Goal: Task Accomplishment & Management: Use online tool/utility

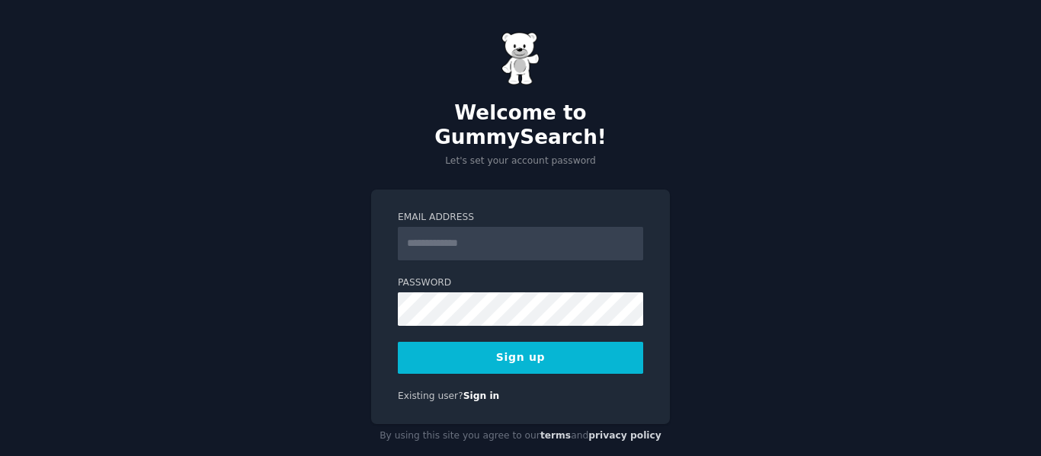
click at [517, 227] on input "Email Address" at bounding box center [520, 244] width 245 height 34
type input "**********"
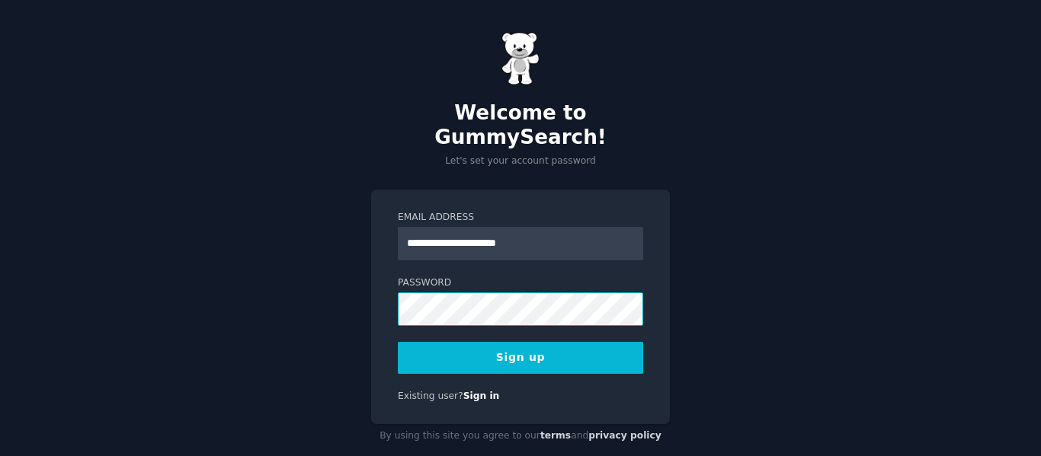
click at [398, 342] on button "Sign up" at bounding box center [520, 358] width 245 height 32
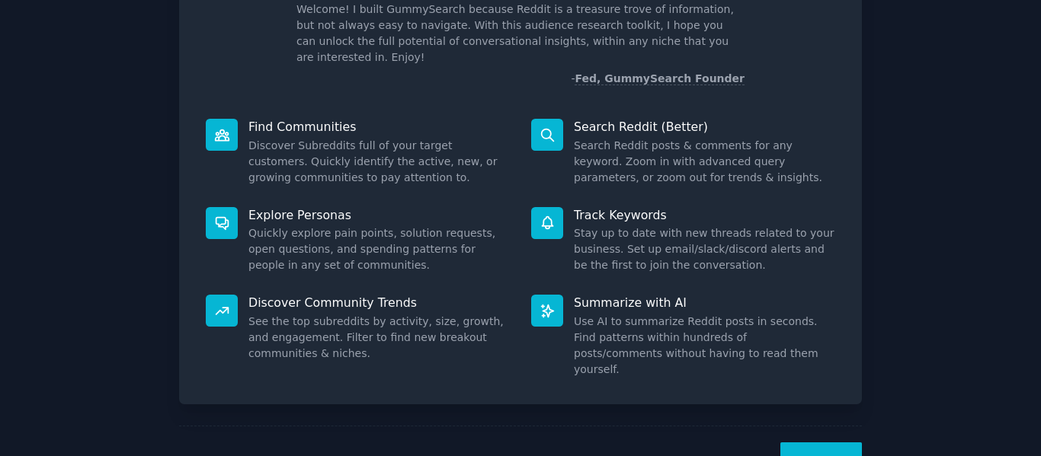
scroll to position [140, 0]
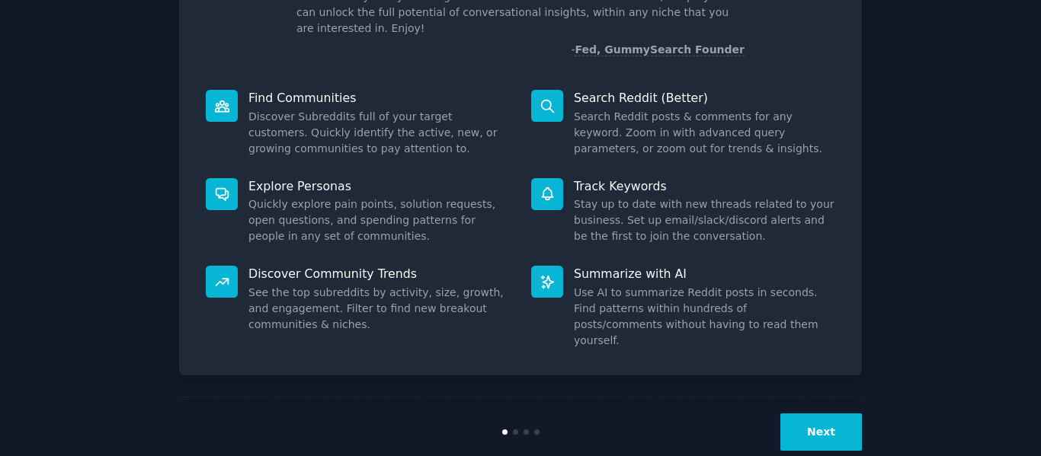
click at [800, 414] on button "Next" at bounding box center [821, 432] width 82 height 37
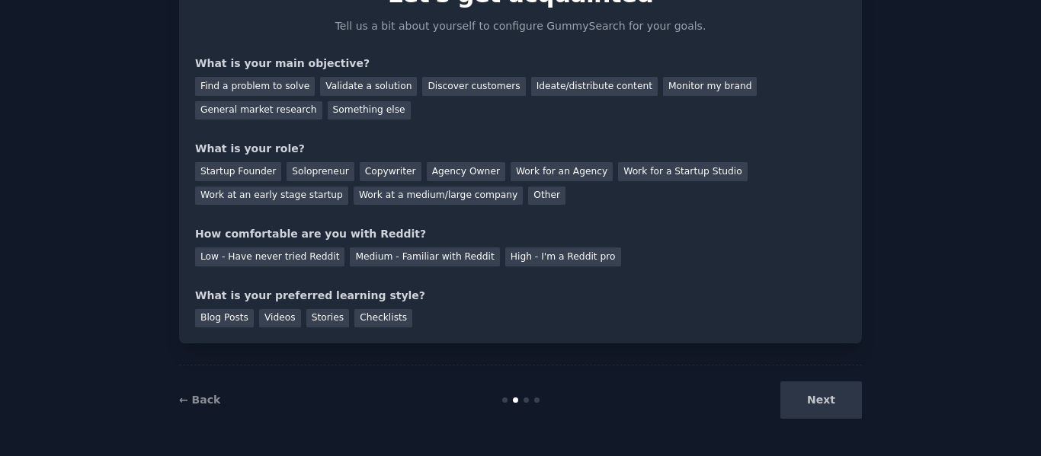
click at [808, 398] on div "Next" at bounding box center [748, 400] width 228 height 37
click at [810, 400] on div "Next" at bounding box center [748, 400] width 228 height 37
click at [812, 400] on div "Next" at bounding box center [748, 400] width 228 height 37
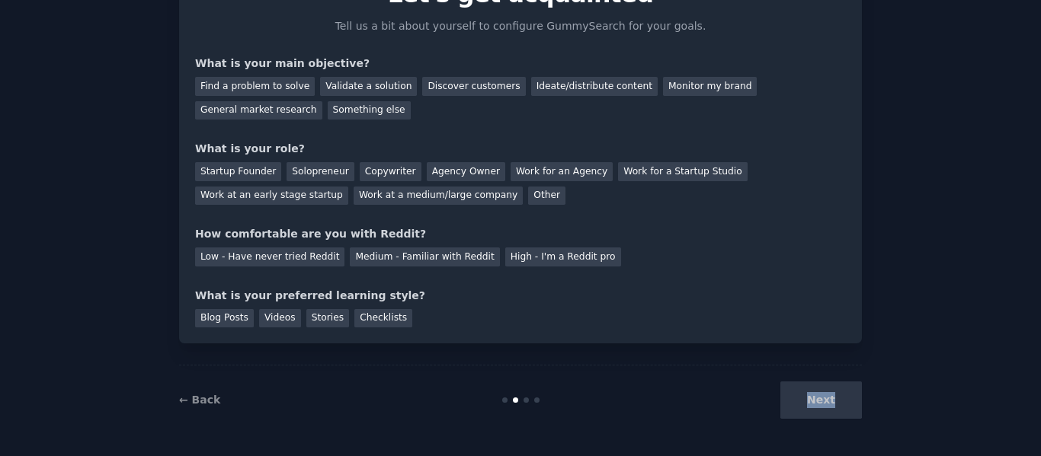
scroll to position [0, 0]
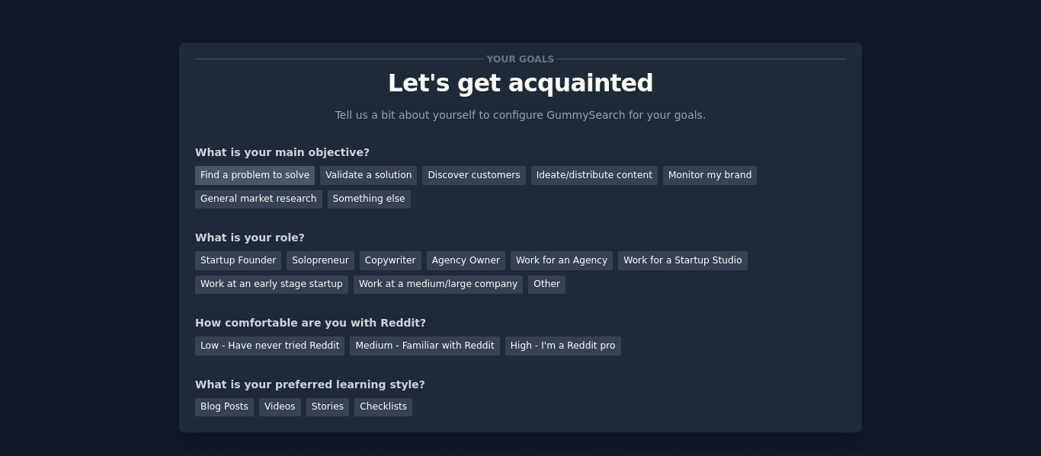
click at [254, 172] on div "Find a problem to solve" at bounding box center [255, 175] width 120 height 19
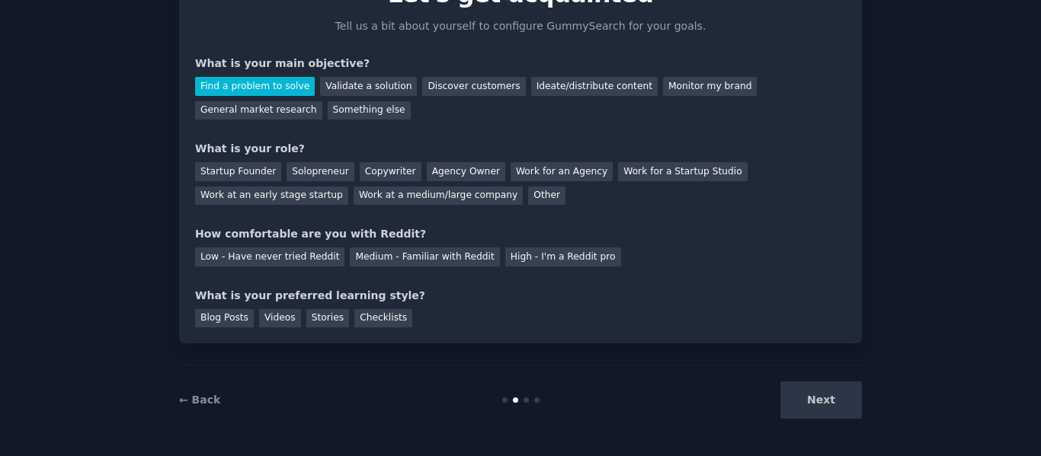
scroll to position [13, 0]
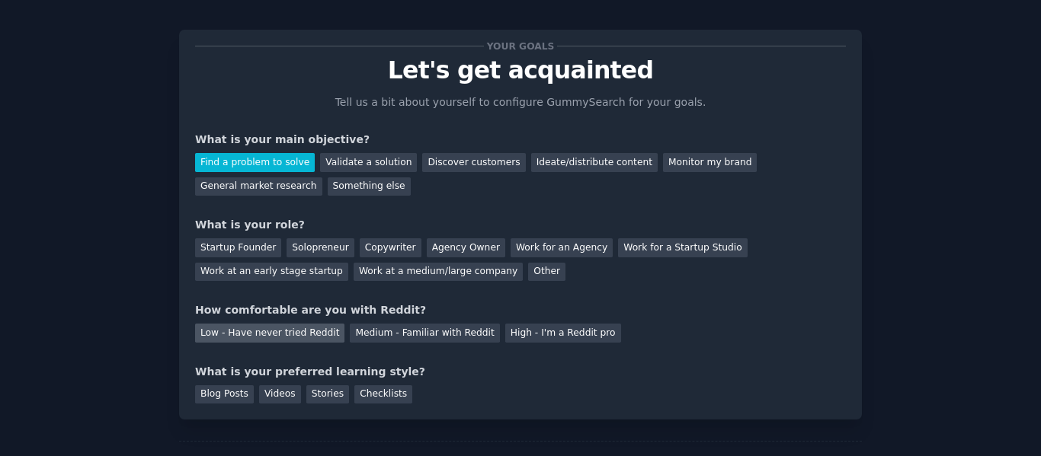
click at [274, 336] on div "Low - Have never tried Reddit" at bounding box center [269, 333] width 149 height 19
click at [238, 241] on div "Startup Founder" at bounding box center [238, 248] width 86 height 19
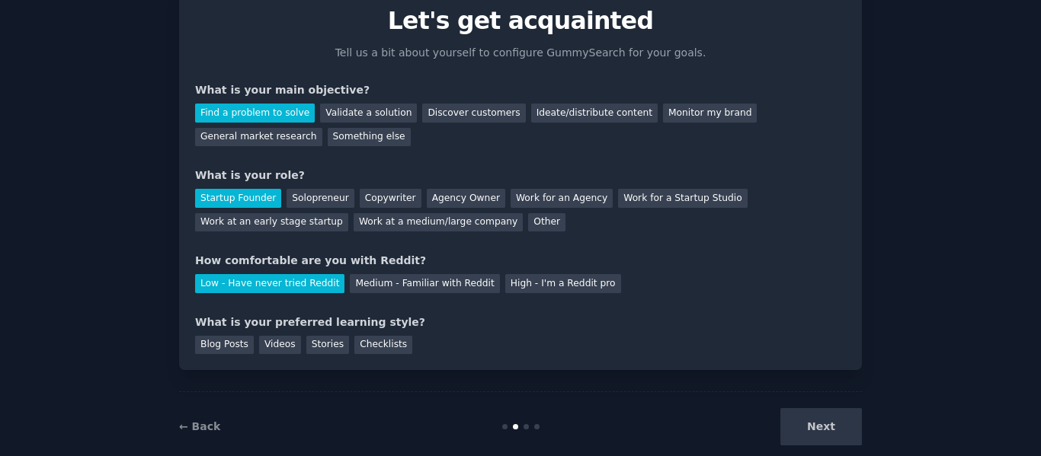
scroll to position [89, 0]
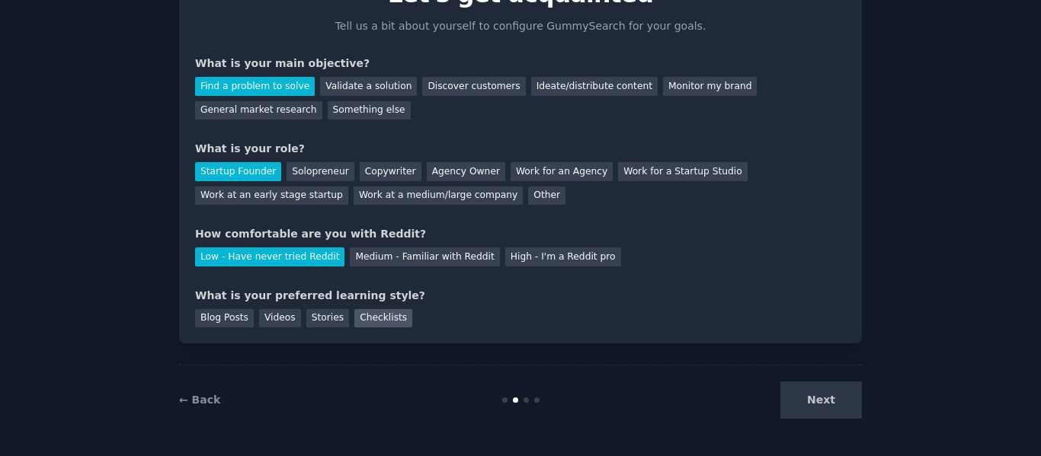
click at [379, 318] on div "Checklists" at bounding box center [383, 318] width 58 height 19
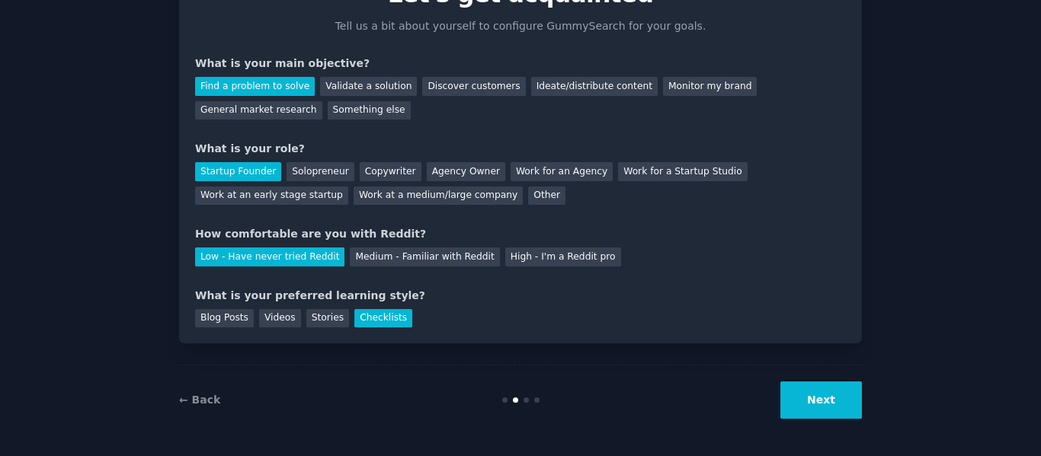
drag, startPoint x: 848, startPoint y: 409, endPoint x: 918, endPoint y: 383, distance: 74.7
click at [850, 408] on button "Next" at bounding box center [821, 400] width 82 height 37
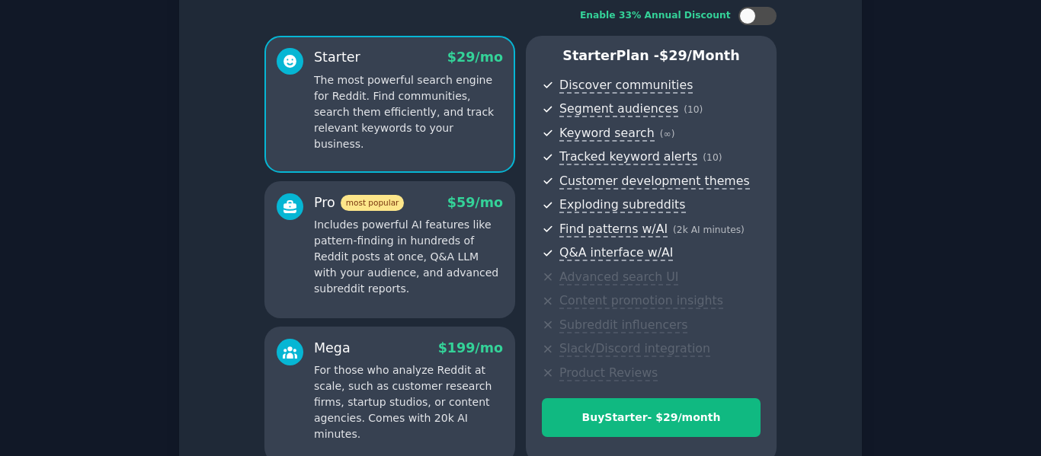
scroll to position [253, 0]
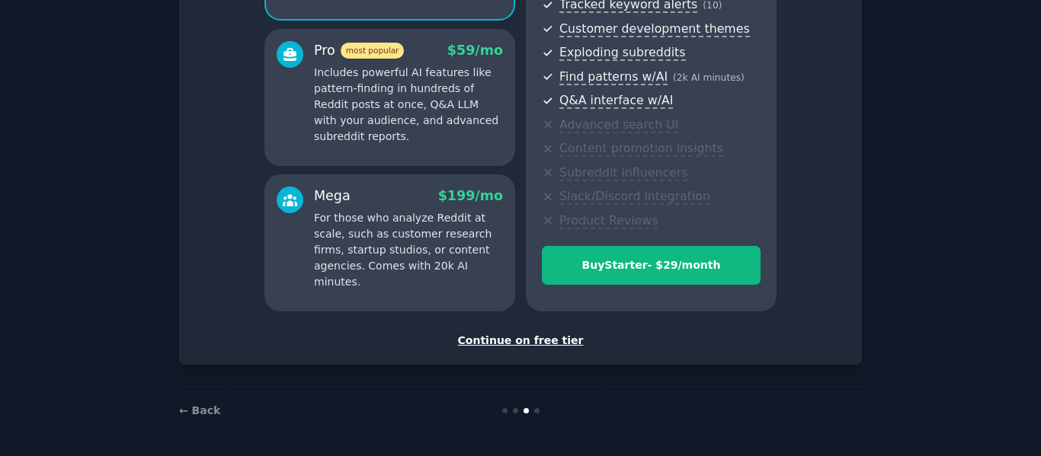
click at [536, 339] on div "Continue on free tier" at bounding box center [520, 341] width 651 height 16
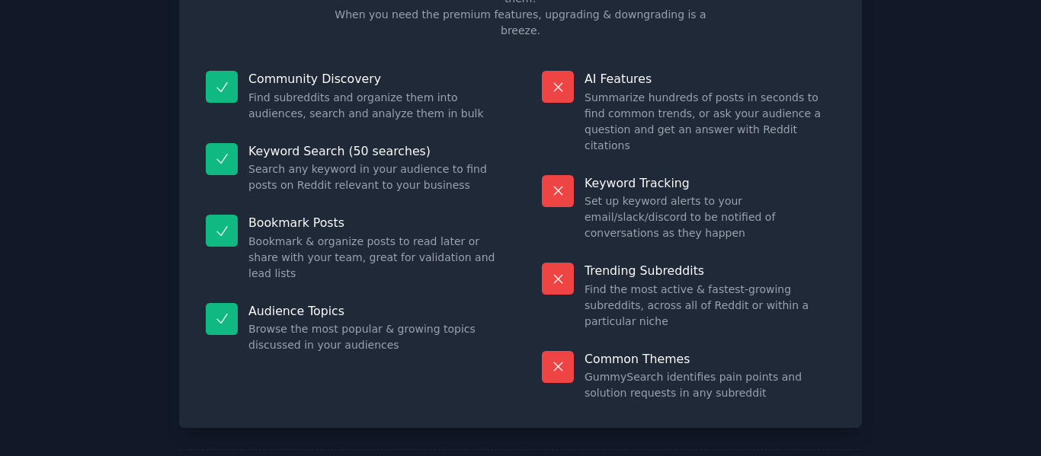
scroll to position [137, 0]
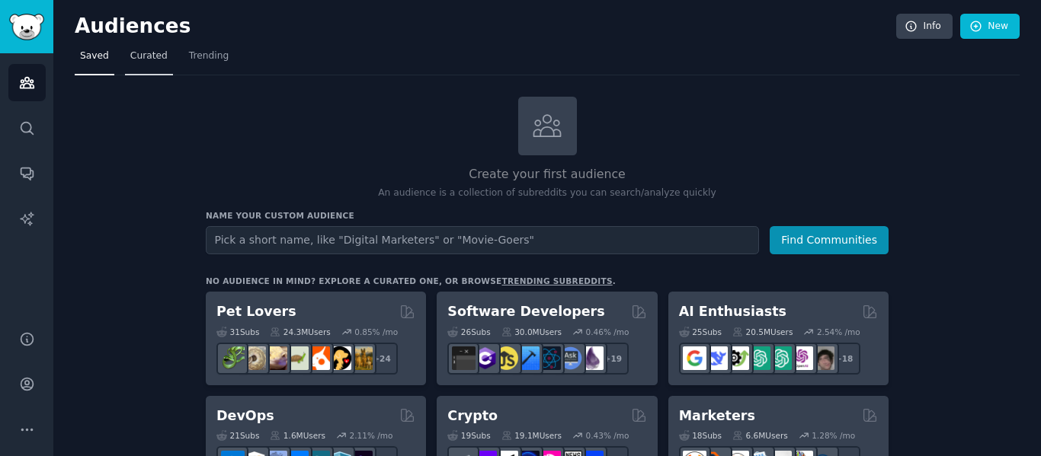
click at [130, 58] on span "Curated" at bounding box center [148, 57] width 37 height 14
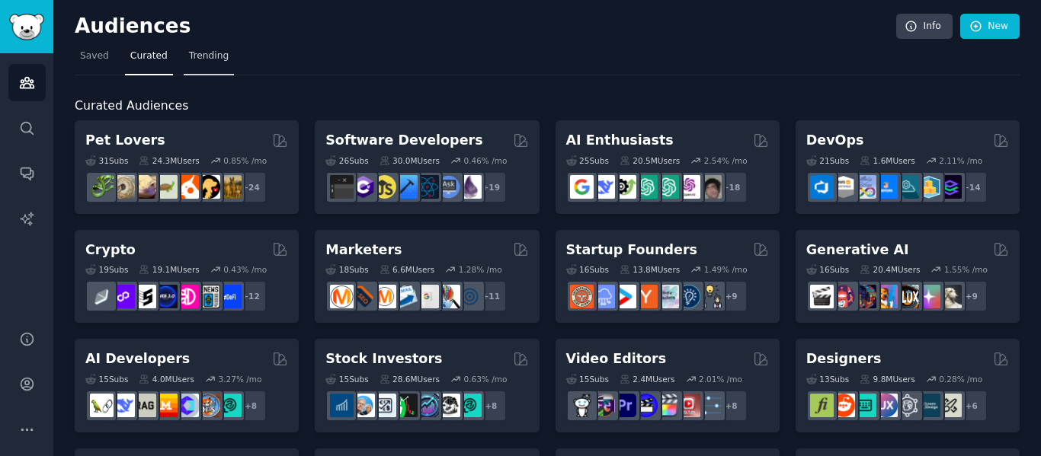
click at [197, 51] on span "Trending" at bounding box center [209, 57] width 40 height 14
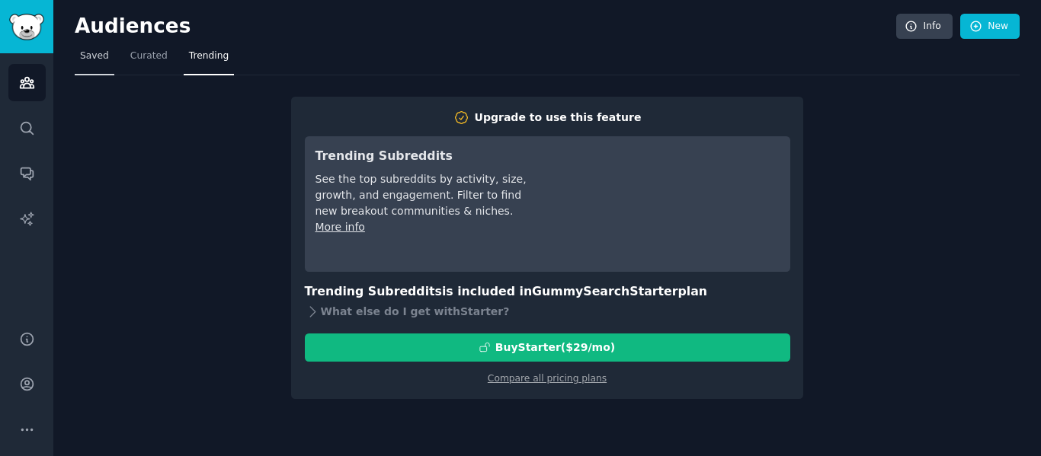
click at [91, 48] on link "Saved" at bounding box center [95, 59] width 40 height 31
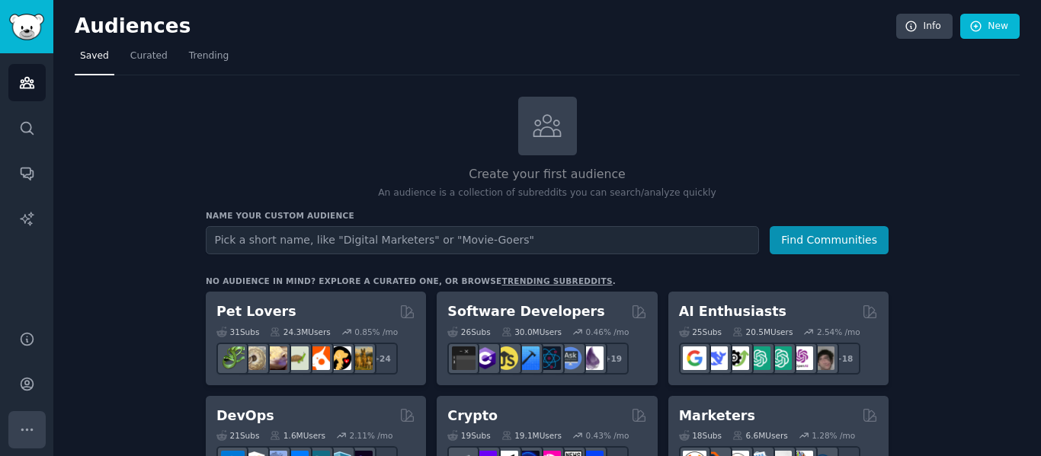
click at [37, 426] on button "More" at bounding box center [26, 430] width 37 height 37
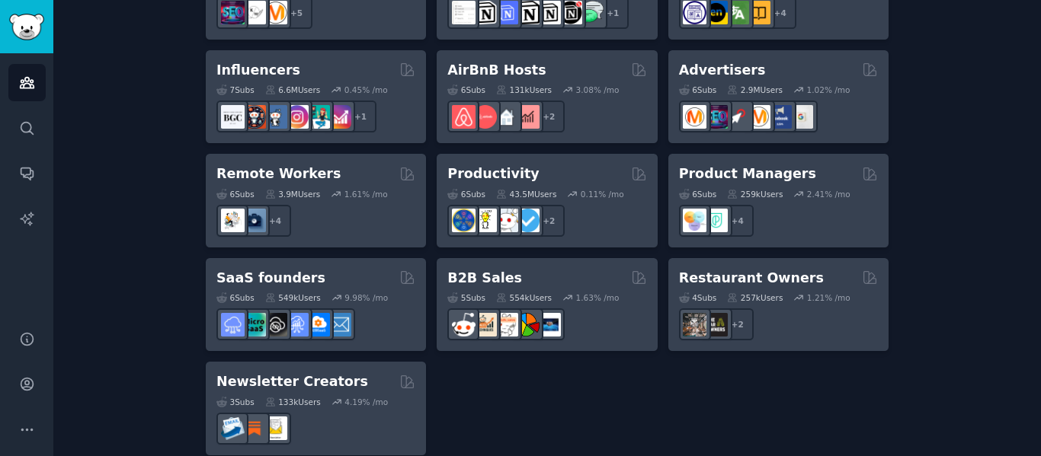
scroll to position [1302, 0]
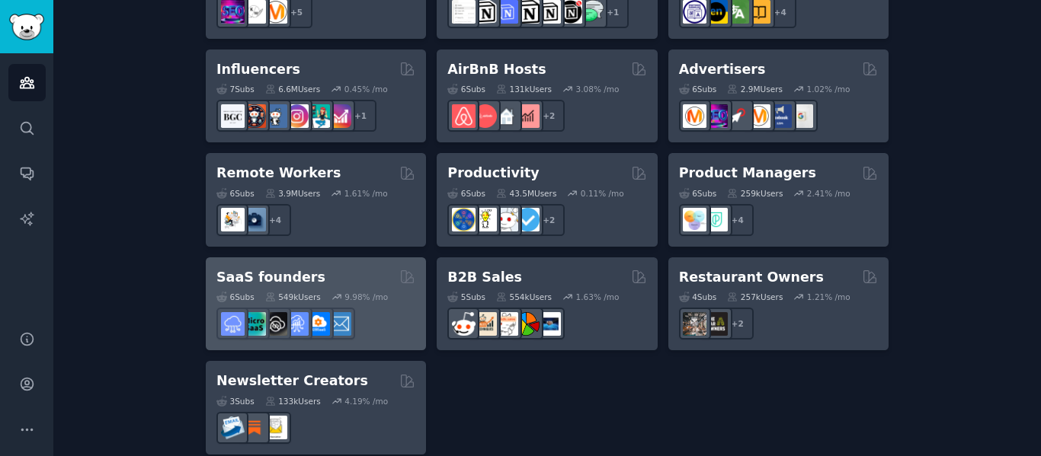
click at [301, 268] on div "SaaS founders" at bounding box center [315, 277] width 199 height 19
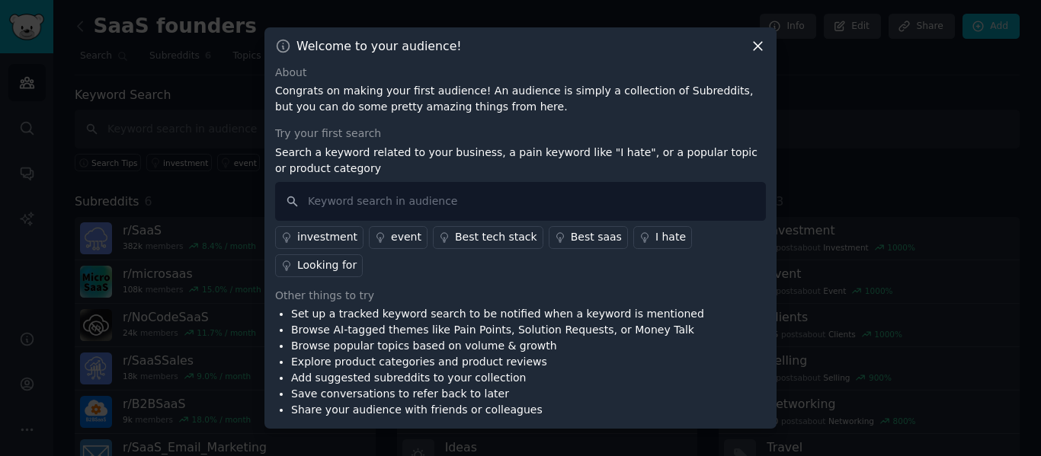
click at [754, 54] on icon at bounding box center [758, 46] width 16 height 16
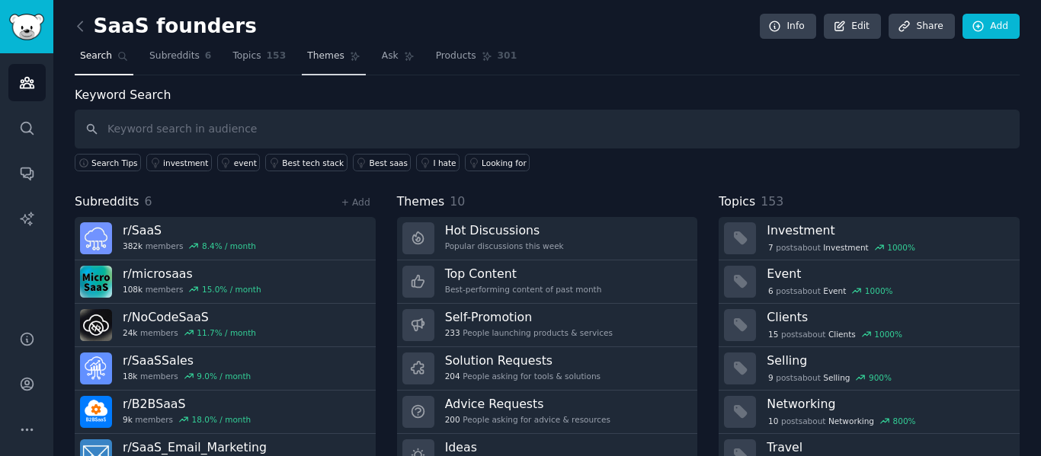
click at [328, 46] on link "Themes" at bounding box center [334, 59] width 64 height 31
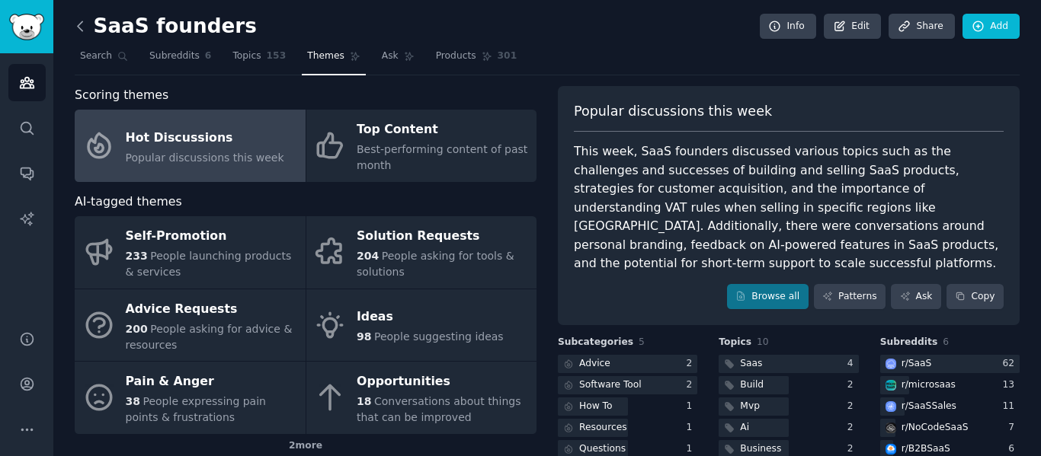
click at [82, 29] on icon at bounding box center [80, 26] width 16 height 16
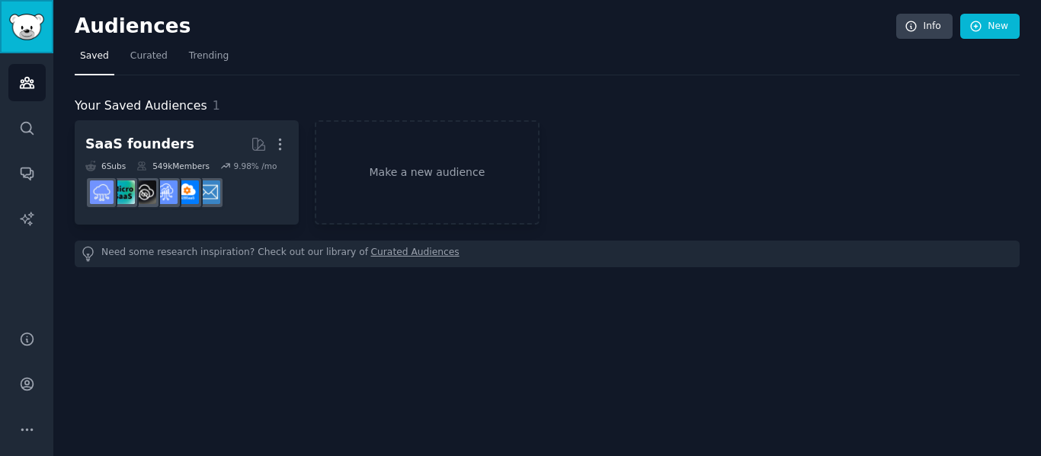
click at [23, 14] on img "Sidebar" at bounding box center [26, 27] width 35 height 27
click at [481, 167] on link "Make a new audience" at bounding box center [427, 172] width 224 height 104
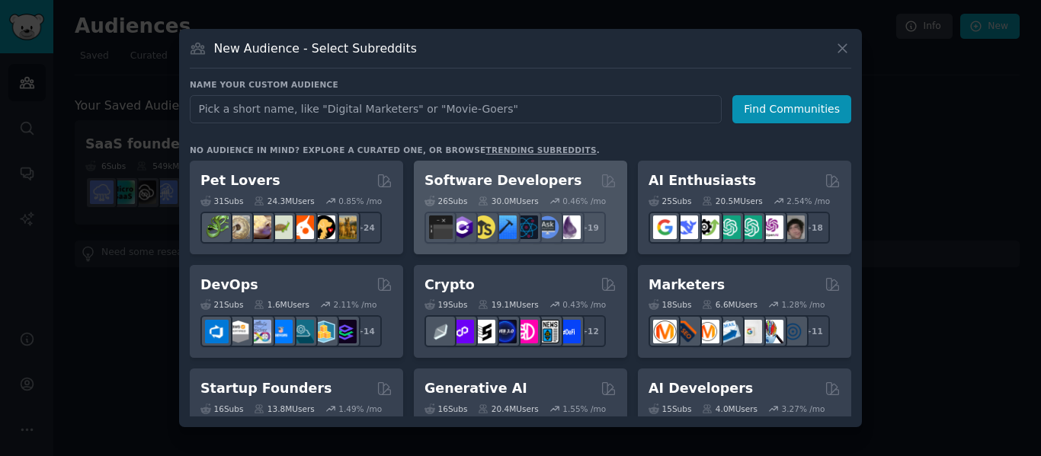
click at [582, 181] on div "Software Developers Curated by GummySearch" at bounding box center [520, 180] width 192 height 19
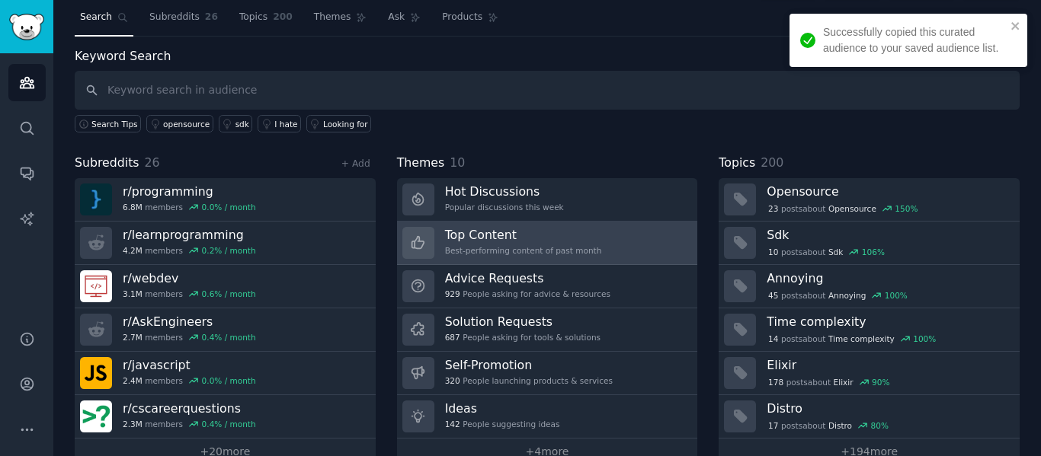
scroll to position [69, 0]
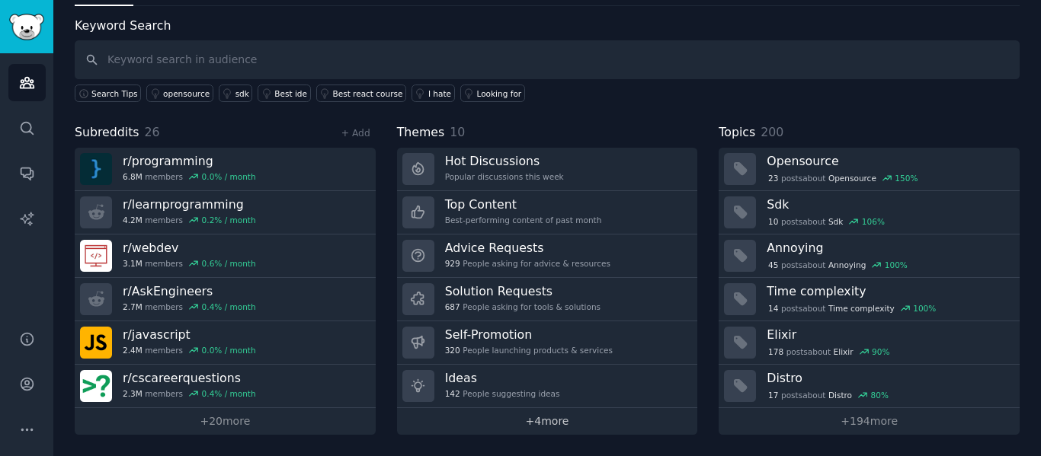
click at [561, 413] on link "+ 4 more" at bounding box center [547, 421] width 301 height 27
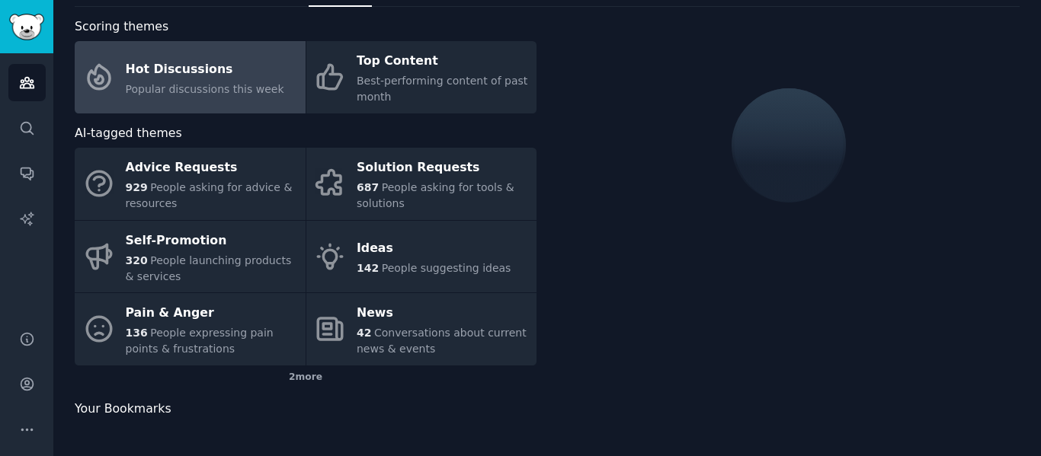
scroll to position [69, 0]
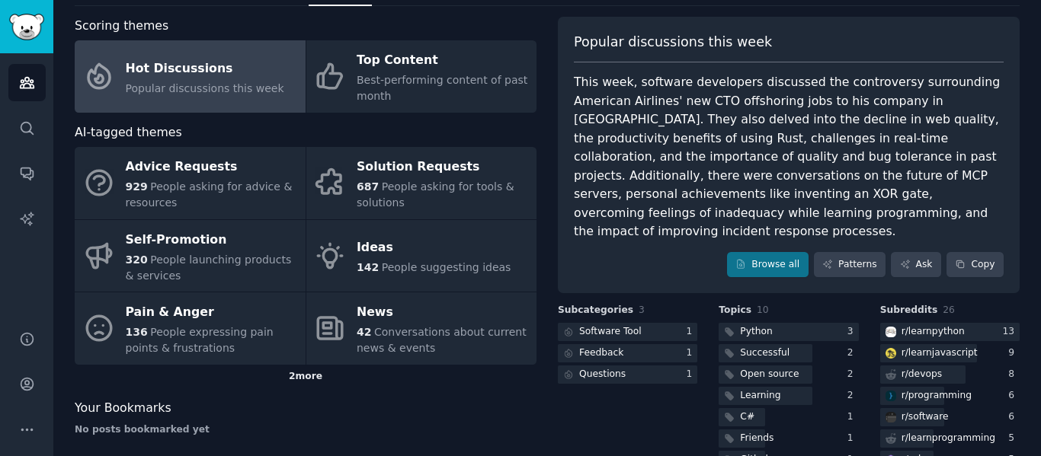
click at [315, 379] on div "2 more" at bounding box center [306, 377] width 462 height 24
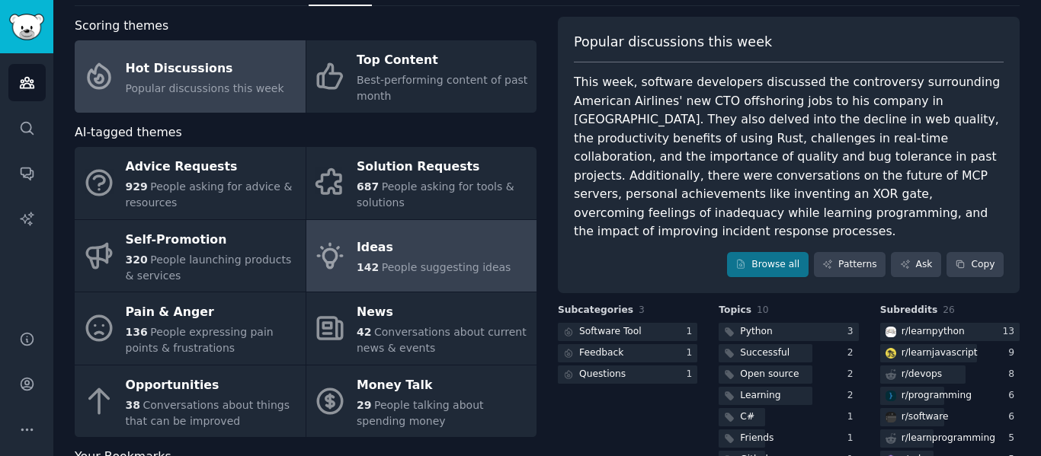
click at [443, 248] on div "Ideas" at bounding box center [434, 248] width 154 height 24
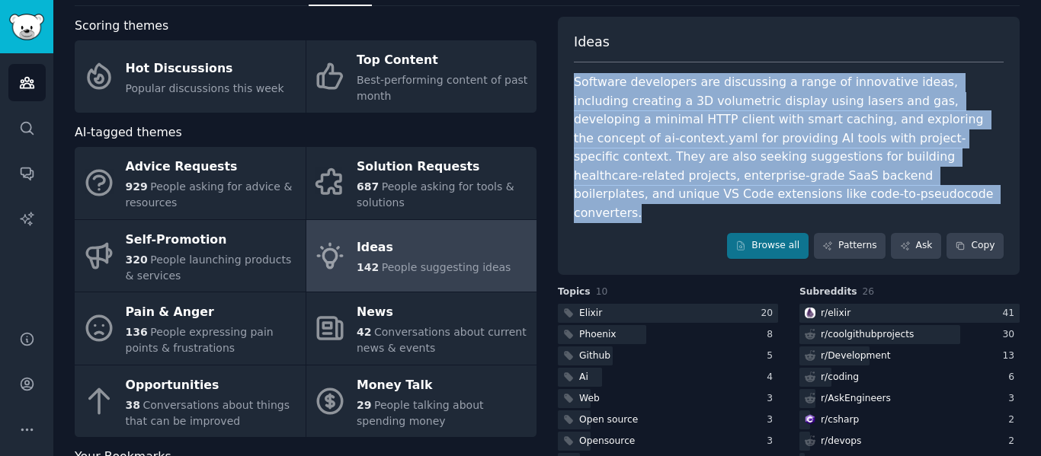
drag, startPoint x: 629, startPoint y: 195, endPoint x: 570, endPoint y: 88, distance: 122.4
click at [570, 88] on div "Ideas Software developers are discussing a range of innovative ideas, including…" at bounding box center [789, 146] width 462 height 258
copy div "Software developers are discussing a range of innovative ideas, including creat…"
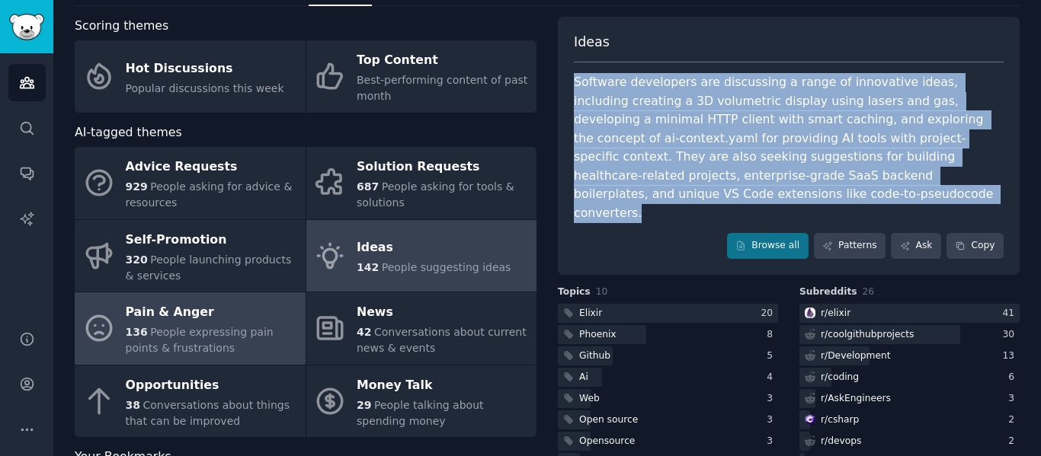
click at [187, 319] on div "Pain & Anger" at bounding box center [212, 313] width 172 height 24
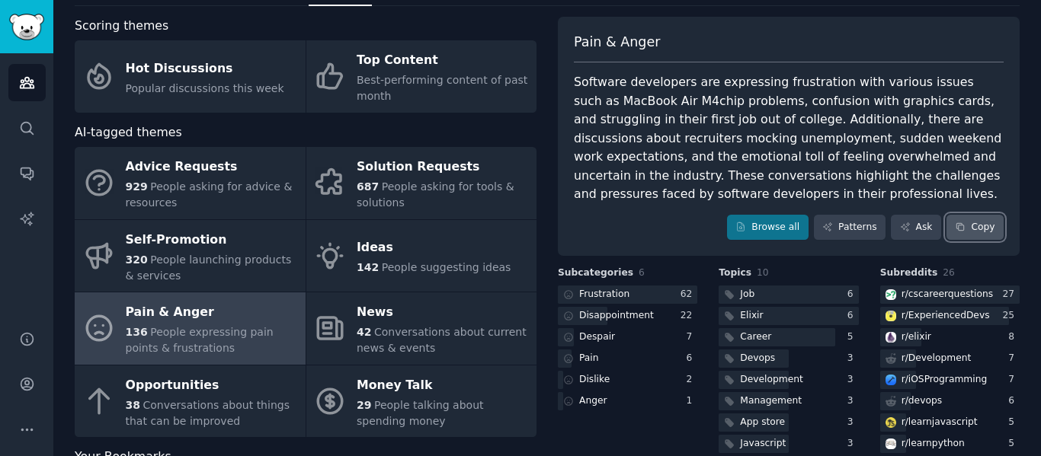
click at [986, 229] on button "Copy" at bounding box center [974, 228] width 57 height 26
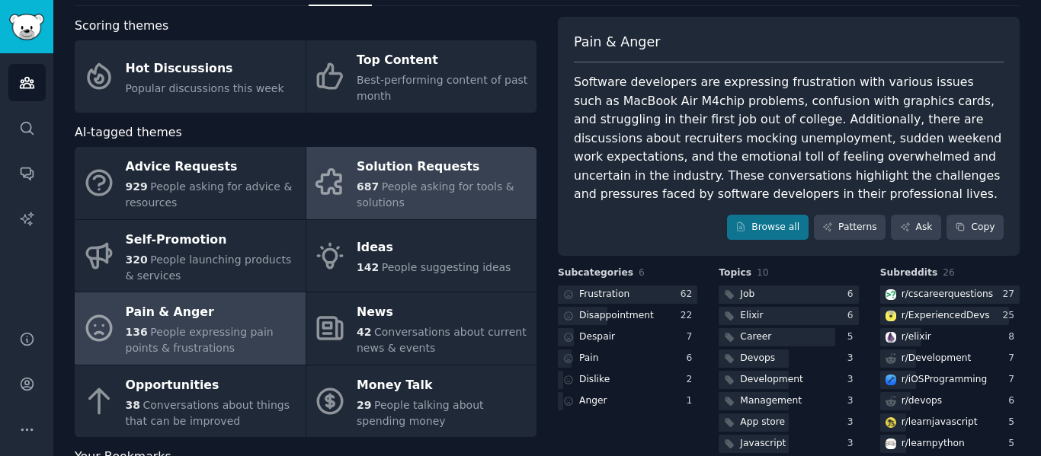
click at [382, 191] on span "People asking for tools & solutions" at bounding box center [436, 195] width 158 height 28
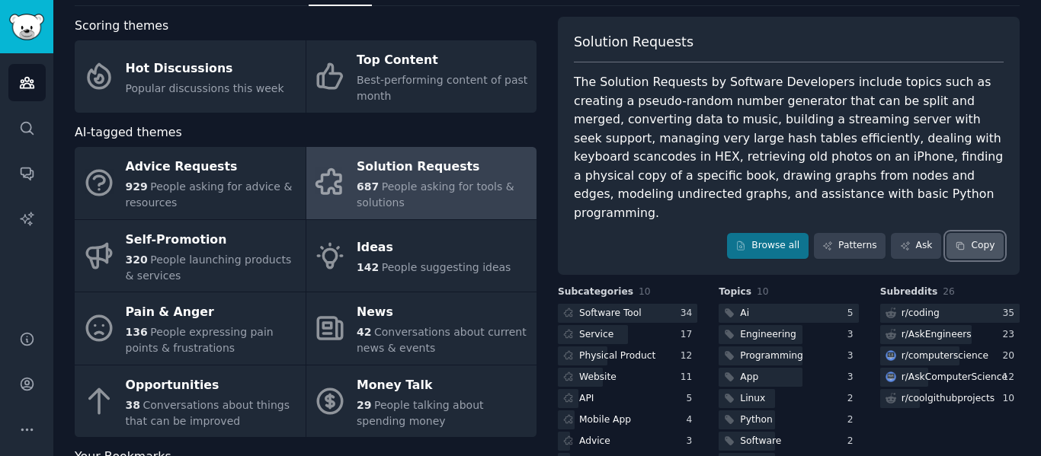
click at [981, 233] on button "Copy" at bounding box center [974, 246] width 57 height 26
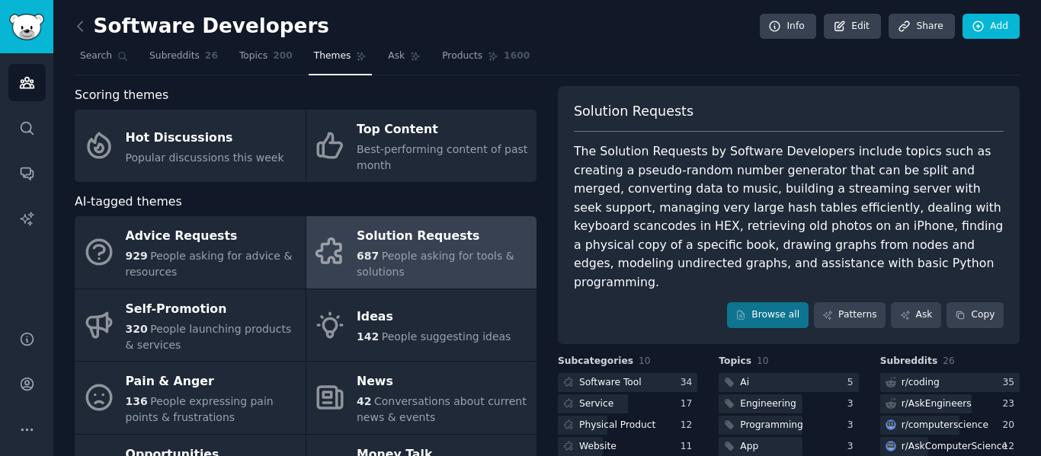
click at [85, 36] on link at bounding box center [84, 26] width 19 height 24
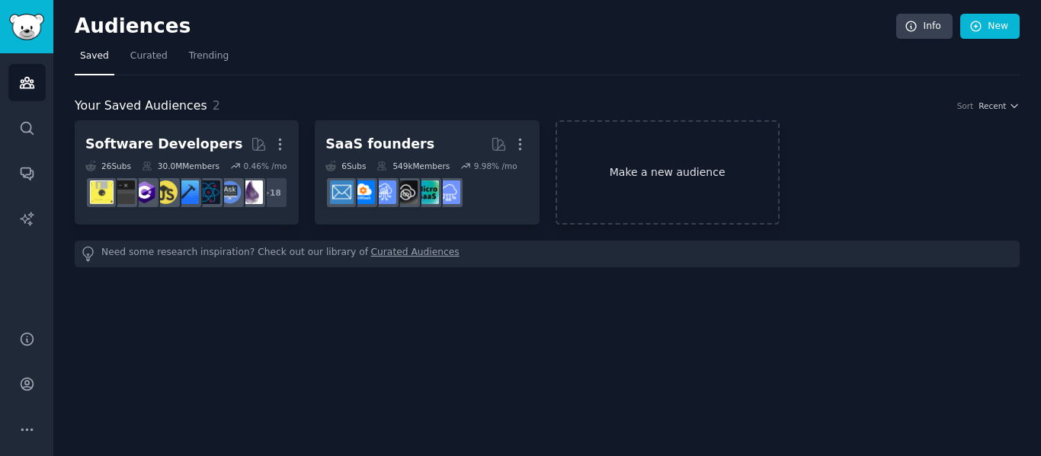
click at [734, 165] on link "Make a new audience" at bounding box center [668, 172] width 224 height 104
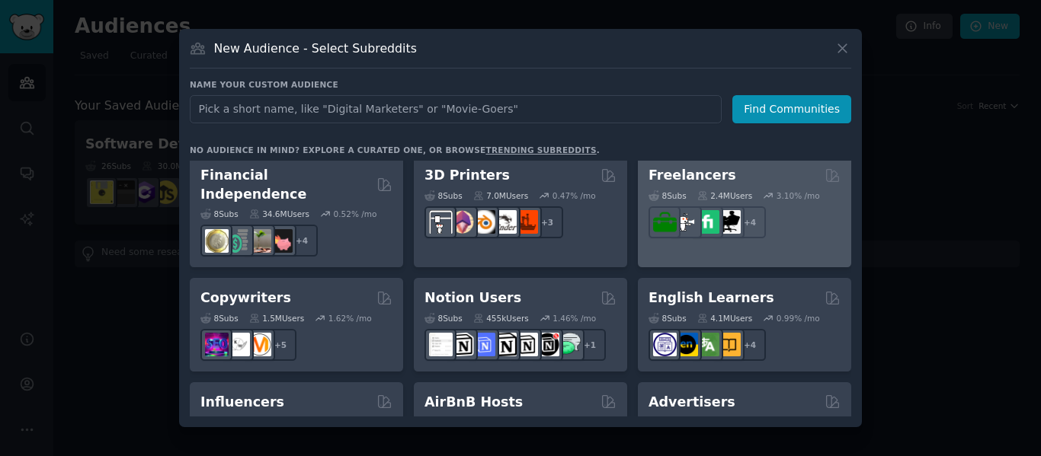
scroll to position [838, 0]
click at [795, 214] on div "+ 4" at bounding box center [745, 222] width 192 height 32
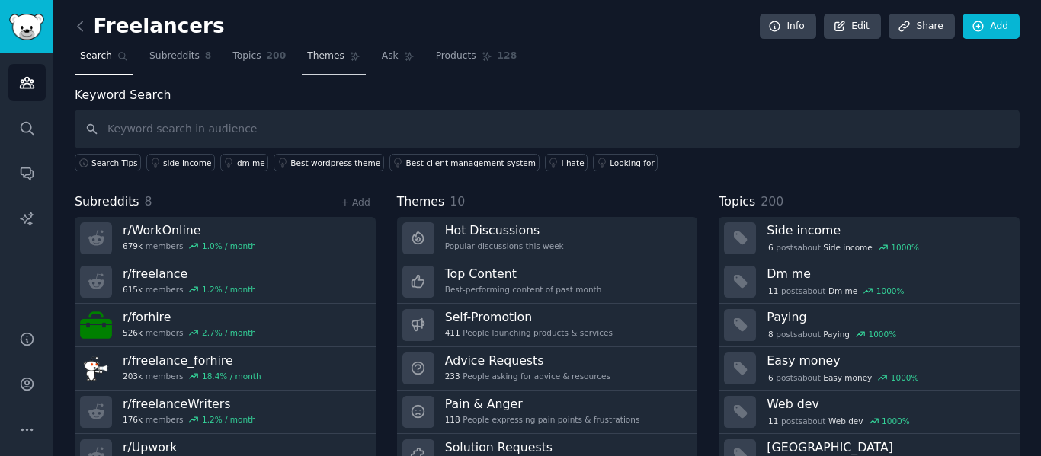
click at [319, 61] on span "Themes" at bounding box center [325, 57] width 37 height 14
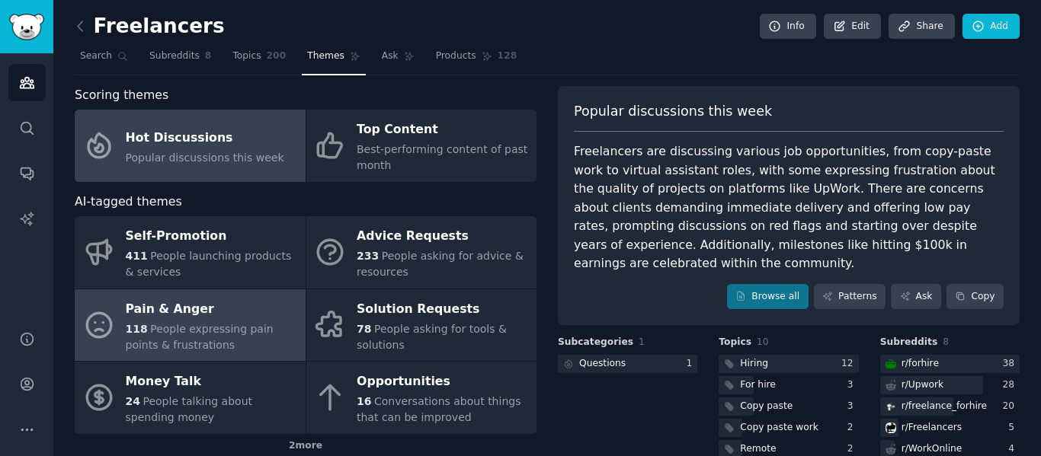
click at [245, 312] on div "Pain & Anger" at bounding box center [212, 309] width 172 height 24
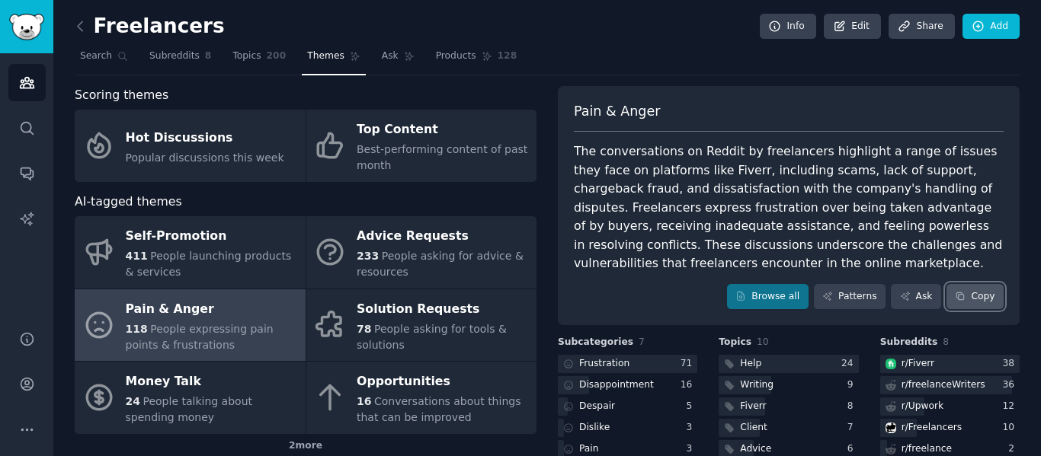
click at [997, 294] on button "Copy" at bounding box center [974, 297] width 57 height 26
click at [86, 21] on icon at bounding box center [80, 26] width 16 height 16
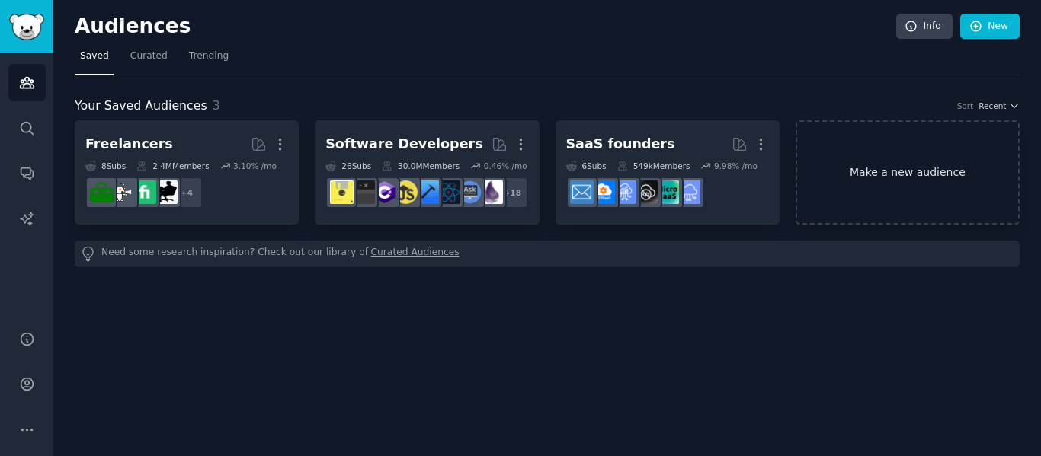
click at [884, 159] on link "Make a new audience" at bounding box center [908, 172] width 224 height 104
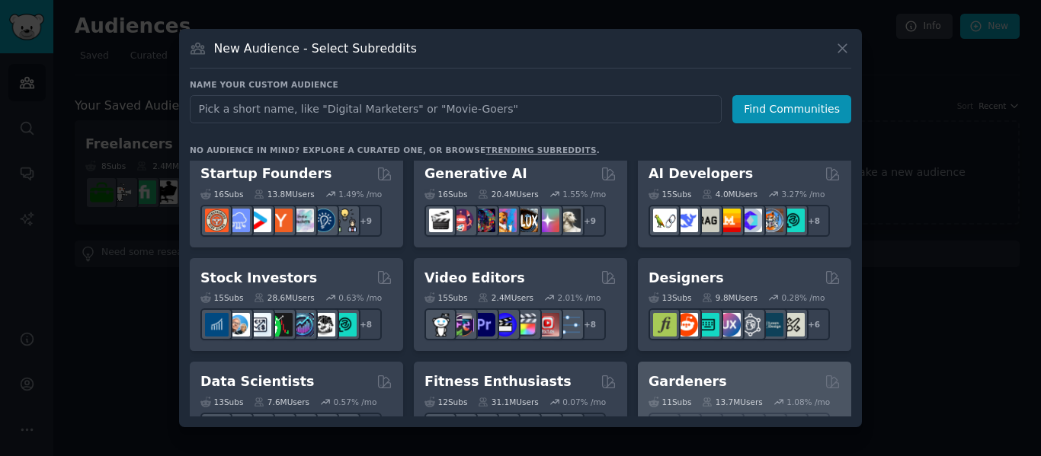
scroll to position [229, 0]
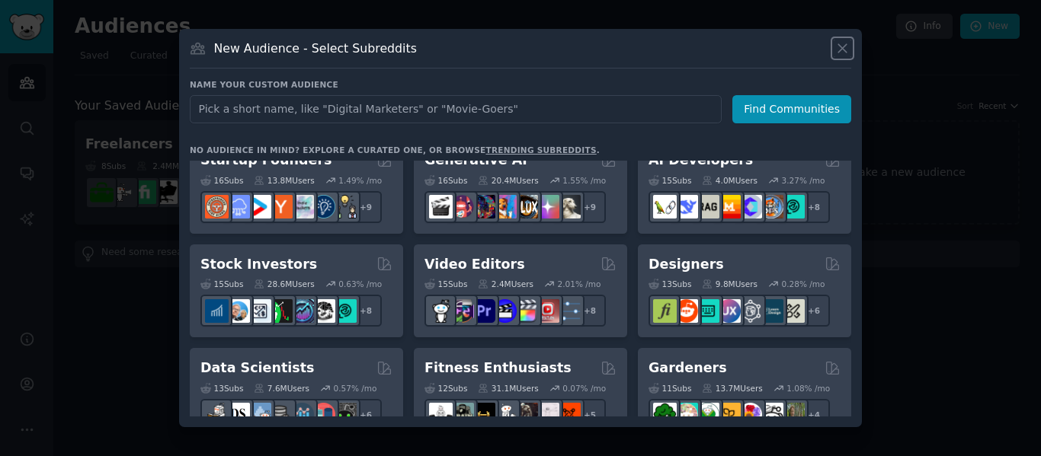
click at [835, 47] on icon at bounding box center [842, 48] width 16 height 16
